Goal: Transaction & Acquisition: Obtain resource

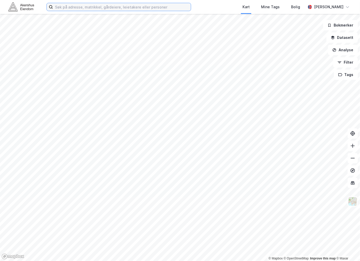
click at [76, 9] on input at bounding box center [122, 7] width 138 height 8
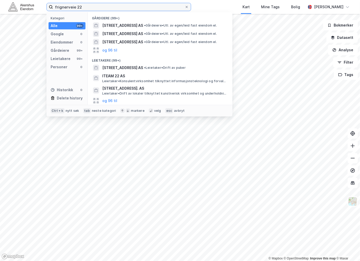
drag, startPoint x: 111, startPoint y: 8, endPoint x: 43, endPoint y: 9, distance: 68.4
click at [43, 9] on div "frignerveie 22 Kategori Alle 99+ Google 0 Eiendommer 0 Gårdeiere 99+ Leietakere…" at bounding box center [180, 7] width 360 height 14
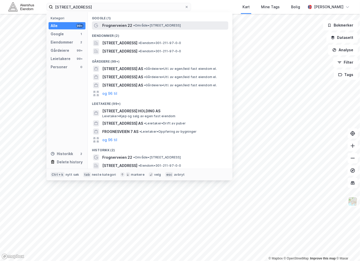
click at [130, 27] on span "Frognerveien 22" at bounding box center [117, 25] width 30 height 6
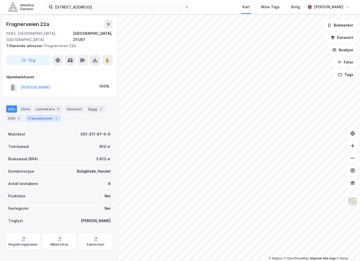
click at [43, 115] on div "Transaksjoner 1" at bounding box center [43, 118] width 35 height 7
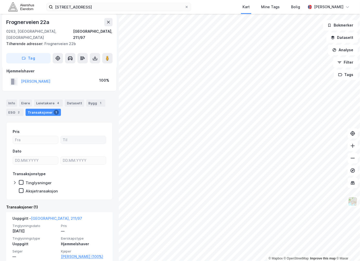
scroll to position [7, 0]
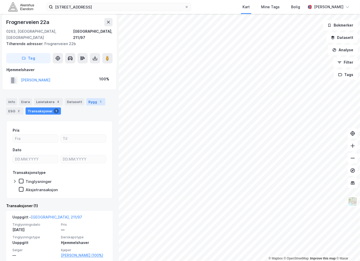
click at [98, 99] on div "1" at bounding box center [100, 101] width 5 height 5
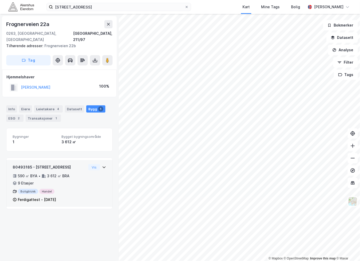
click at [60, 173] on div "3 612 ㎡ BRA" at bounding box center [58, 176] width 22 height 6
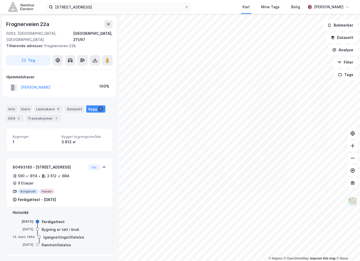
click at [28, 220] on div "[DATE]" at bounding box center [23, 222] width 21 height 5
click at [52, 227] on div "Bygning er tatt i bruk" at bounding box center [61, 230] width 38 height 6
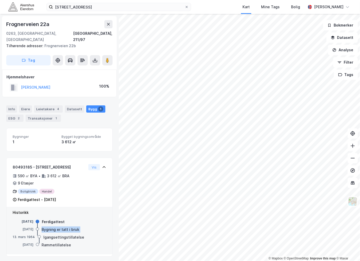
click at [52, 227] on div "Bygning er tatt i bruk" at bounding box center [61, 230] width 38 height 6
click at [50, 235] on div "Igangsettingstillatelse" at bounding box center [63, 238] width 41 height 6
click at [52, 235] on div "Igangsettingstillatelse" at bounding box center [63, 238] width 41 height 6
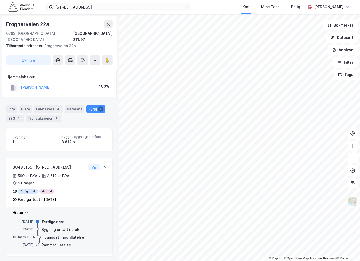
click at [27, 235] on div "13. mars 1964" at bounding box center [24, 237] width 22 height 5
click at [47, 227] on div "Bygning er tatt i bruk" at bounding box center [61, 230] width 38 height 6
click at [57, 235] on div "Igangsettingstillatelse" at bounding box center [63, 238] width 41 height 6
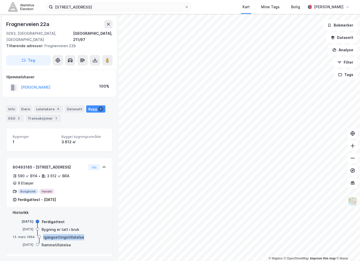
click at [57, 235] on div "Igangsettingstillatelse" at bounding box center [63, 238] width 41 height 6
click at [56, 227] on div "Bygning er tatt i bruk" at bounding box center [61, 230] width 38 height 6
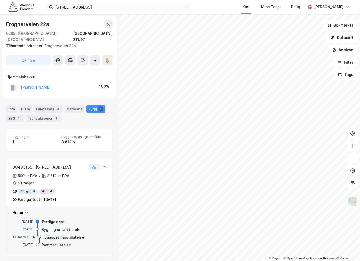
click at [25, 227] on div "[DATE]" at bounding box center [23, 229] width 21 height 5
click at [47, 227] on div "Bygning er tatt i bruk" at bounding box center [61, 230] width 38 height 6
click at [45, 235] on div "Igangsettingstillatelse" at bounding box center [63, 238] width 41 height 6
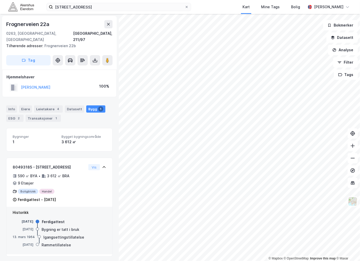
click at [58, 227] on div "Bygning er tatt i bruk" at bounding box center [61, 230] width 38 height 6
click at [55, 227] on div "Bygning er tatt i bruk" at bounding box center [61, 230] width 38 height 6
click at [35, 227] on div "[DATE] Bygning er tatt i bruk" at bounding box center [59, 230] width 93 height 6
click at [26, 227] on div "[DATE]" at bounding box center [23, 229] width 21 height 5
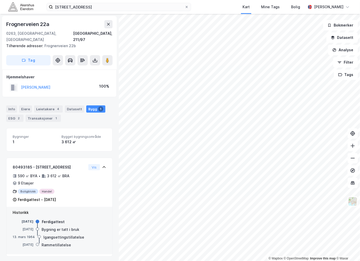
click at [50, 227] on div "Bygning er tatt i bruk" at bounding box center [61, 230] width 38 height 6
click at [52, 227] on div "Bygning er tatt i bruk" at bounding box center [61, 230] width 38 height 6
click at [67, 227] on div "Bygning er tatt i bruk" at bounding box center [61, 230] width 38 height 6
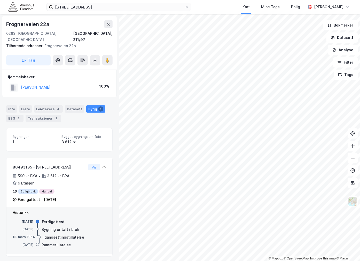
click at [26, 243] on div "[DATE]" at bounding box center [23, 245] width 21 height 5
click at [29, 251] on div "80493185 - [GEOGRAPHIC_DATA] 22A 590 ㎡ BYA • 3 612 ㎡ BRA • 9 Etasjer Boligblokk…" at bounding box center [59, 207] width 106 height 99
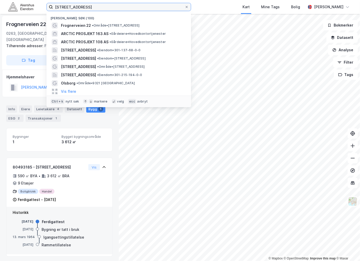
drag, startPoint x: 92, startPoint y: 7, endPoint x: 17, endPoint y: 3, distance: 75.2
click at [17, 3] on div "[STREET_ADDRESS] Nylige søk (100) [GEOGRAPHIC_DATA] 22 • Område • [STREET_ADDRE…" at bounding box center [180, 7] width 360 height 14
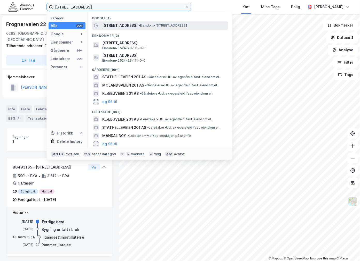
type input "[STREET_ADDRESS]"
click at [158, 21] on div "[STREET_ADDRESS] • Eiendom • [STREET_ADDRESS]" at bounding box center [160, 25] width 136 height 8
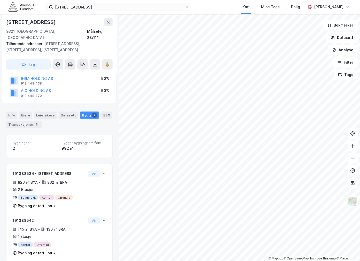
scroll to position [40, 0]
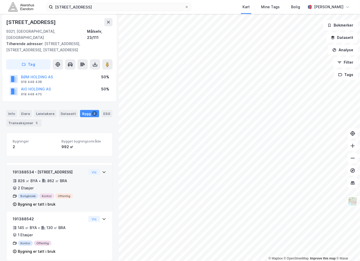
click at [68, 170] on div "191388534 - Mellombygdveien 201A 826 ㎡ BYA • 862 ㎡ BRA • 2 Etasjer Boligblokk K…" at bounding box center [50, 188] width 74 height 39
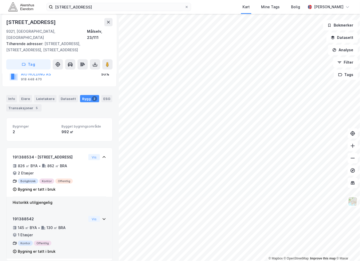
click at [58, 225] on div "130 ㎡ BRA" at bounding box center [55, 228] width 19 height 6
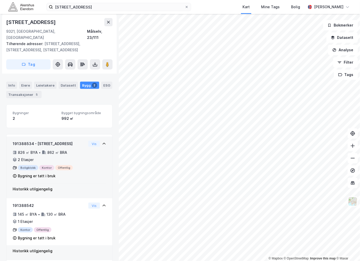
scroll to position [70, 0]
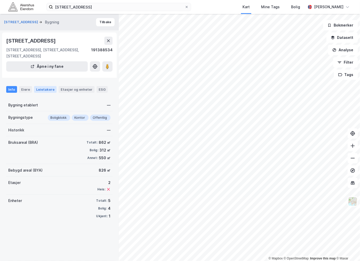
click at [42, 91] on div "Leietakere" at bounding box center [45, 89] width 22 height 7
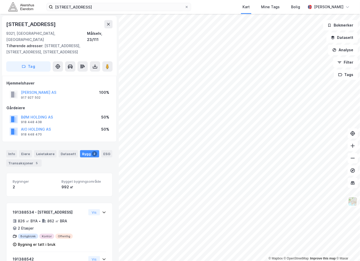
scroll to position [40, 0]
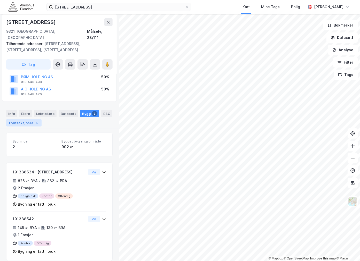
click at [16, 120] on div "Transaksjoner 5" at bounding box center [23, 123] width 35 height 7
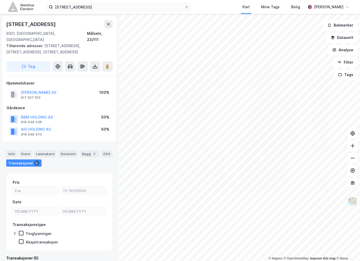
click at [65, 156] on div "Info [PERSON_NAME] Datasett Bygg 2 ESG Transaksjoner 5" at bounding box center [59, 158] width 106 height 17
click at [82, 150] on div "Bygg 2" at bounding box center [89, 153] width 19 height 7
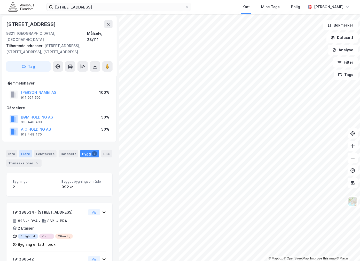
click at [21, 150] on div "Eiere" at bounding box center [25, 153] width 13 height 7
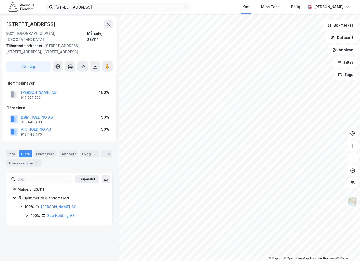
click at [65, 156] on div "Info [PERSON_NAME] Datasett Bygg 2 ESG Transaksjoner 5" at bounding box center [59, 158] width 106 height 17
click at [14, 160] on div "Transaksjoner 5" at bounding box center [23, 163] width 35 height 7
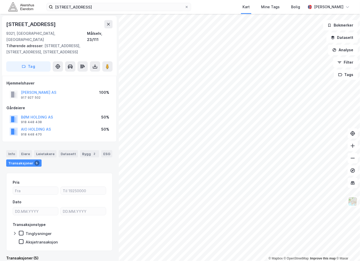
click at [55, 150] on div "Info [PERSON_NAME] Datasett Bygg 2 ESG Transaksjoner 5" at bounding box center [59, 158] width 106 height 17
click at [51, 150] on div "Leietakere" at bounding box center [45, 153] width 22 height 7
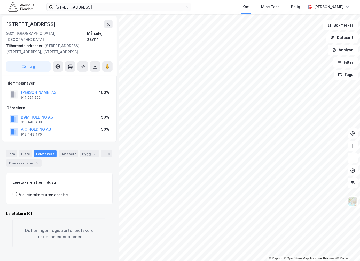
click at [84, 155] on div "Info [PERSON_NAME] Datasett Bygg 2 ESG Transaksjoner 5" at bounding box center [59, 158] width 106 height 17
drag, startPoint x: 67, startPoint y: 148, endPoint x: 76, endPoint y: 148, distance: 9.1
click at [67, 150] on div "Datasett" at bounding box center [68, 153] width 19 height 7
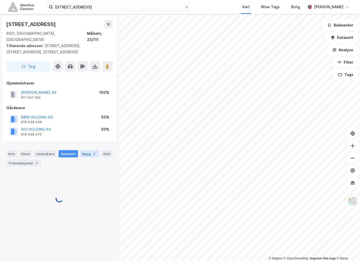
click at [86, 150] on div "Bygg 2" at bounding box center [89, 153] width 19 height 7
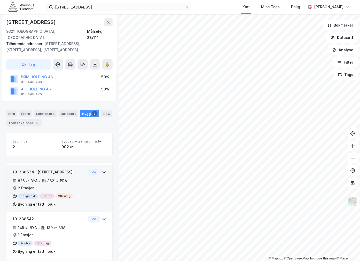
click at [73, 184] on div "826 ㎡ BYA • 862 ㎡ BRA • 2 Etasjer" at bounding box center [50, 184] width 74 height 13
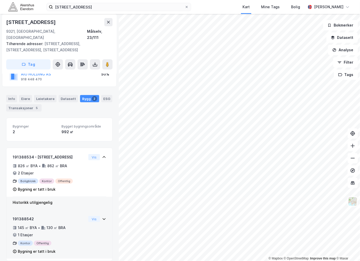
click at [53, 225] on div "130 ㎡ BRA" at bounding box center [55, 228] width 19 height 6
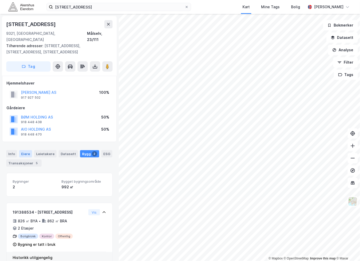
click at [25, 150] on div "Eiere" at bounding box center [25, 153] width 13 height 7
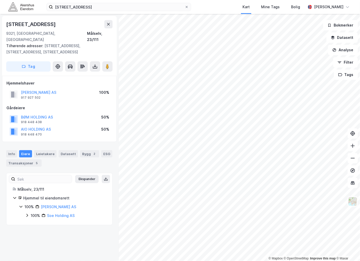
click at [3, 146] on div "Info [PERSON_NAME] Datasett Bygg 2 ESG Transaksjoner 5" at bounding box center [59, 156] width 119 height 25
click at [7, 150] on div "Info" at bounding box center [11, 153] width 11 height 7
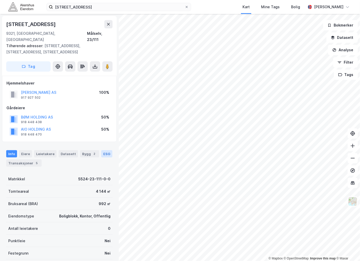
click at [105, 150] on div "ESG" at bounding box center [106, 153] width 11 height 7
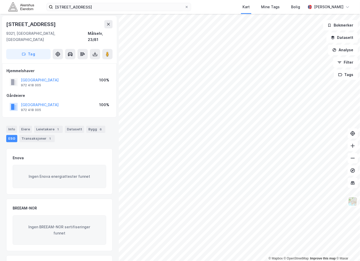
scroll to position [0, 0]
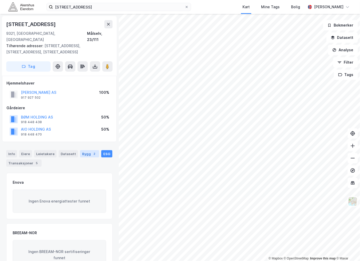
click at [86, 150] on div "Bygg 2" at bounding box center [89, 153] width 19 height 7
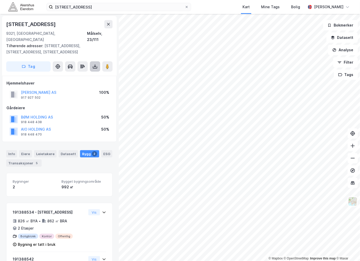
click at [97, 64] on icon at bounding box center [94, 66] width 5 height 5
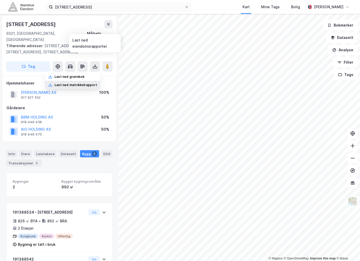
click at [71, 83] on div "Last ned matrikkelrapport" at bounding box center [75, 85] width 43 height 4
